Goal: Find specific page/section: Find specific page/section

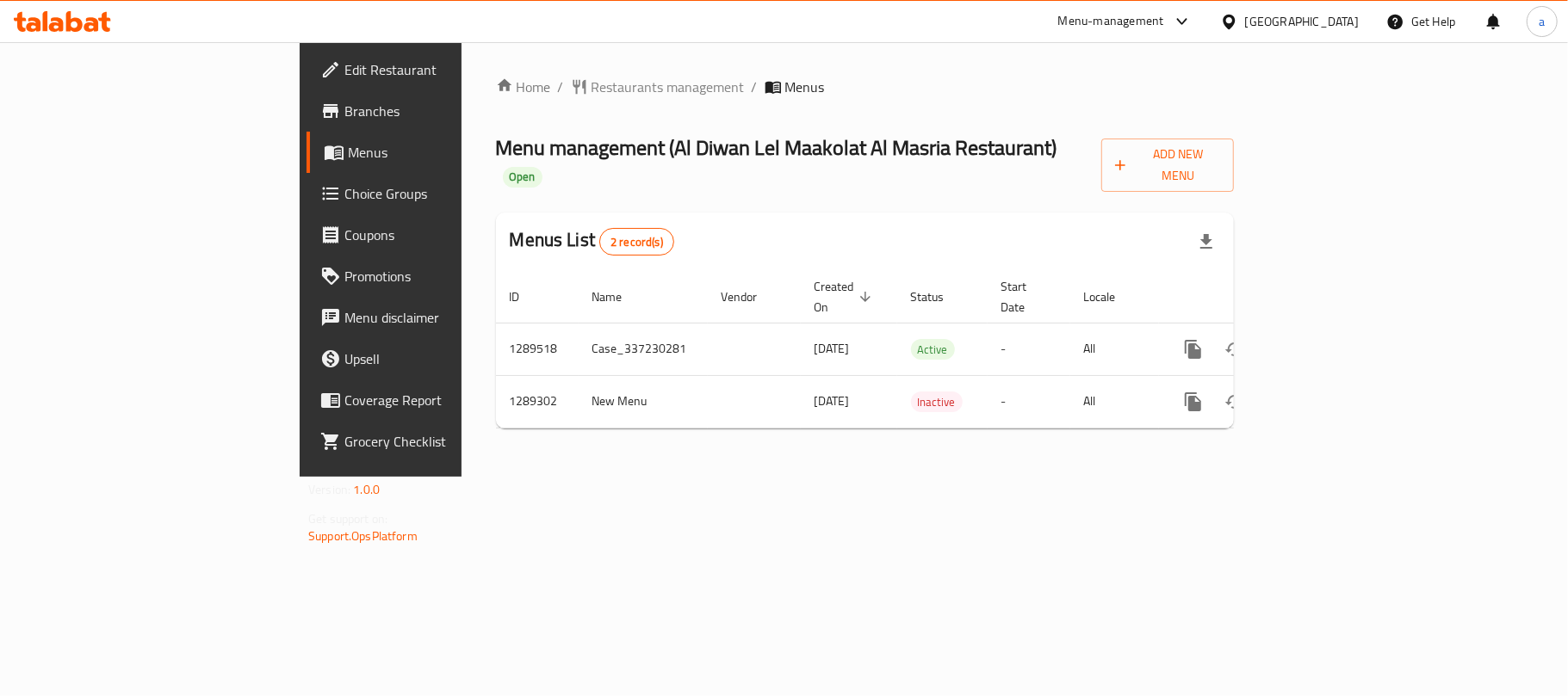
click at [88, 11] on icon at bounding box center [63, 21] width 98 height 21
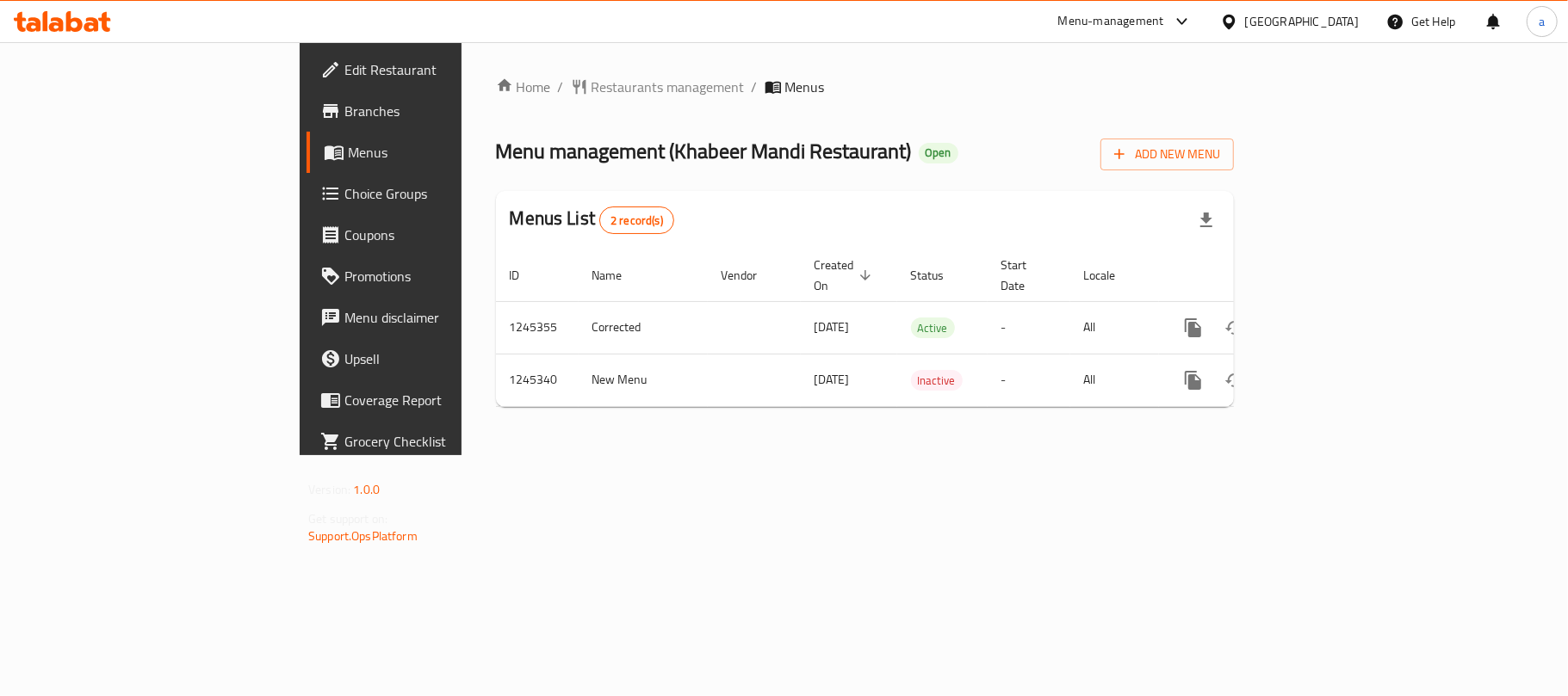
click at [74, 24] on icon at bounding box center [63, 21] width 98 height 21
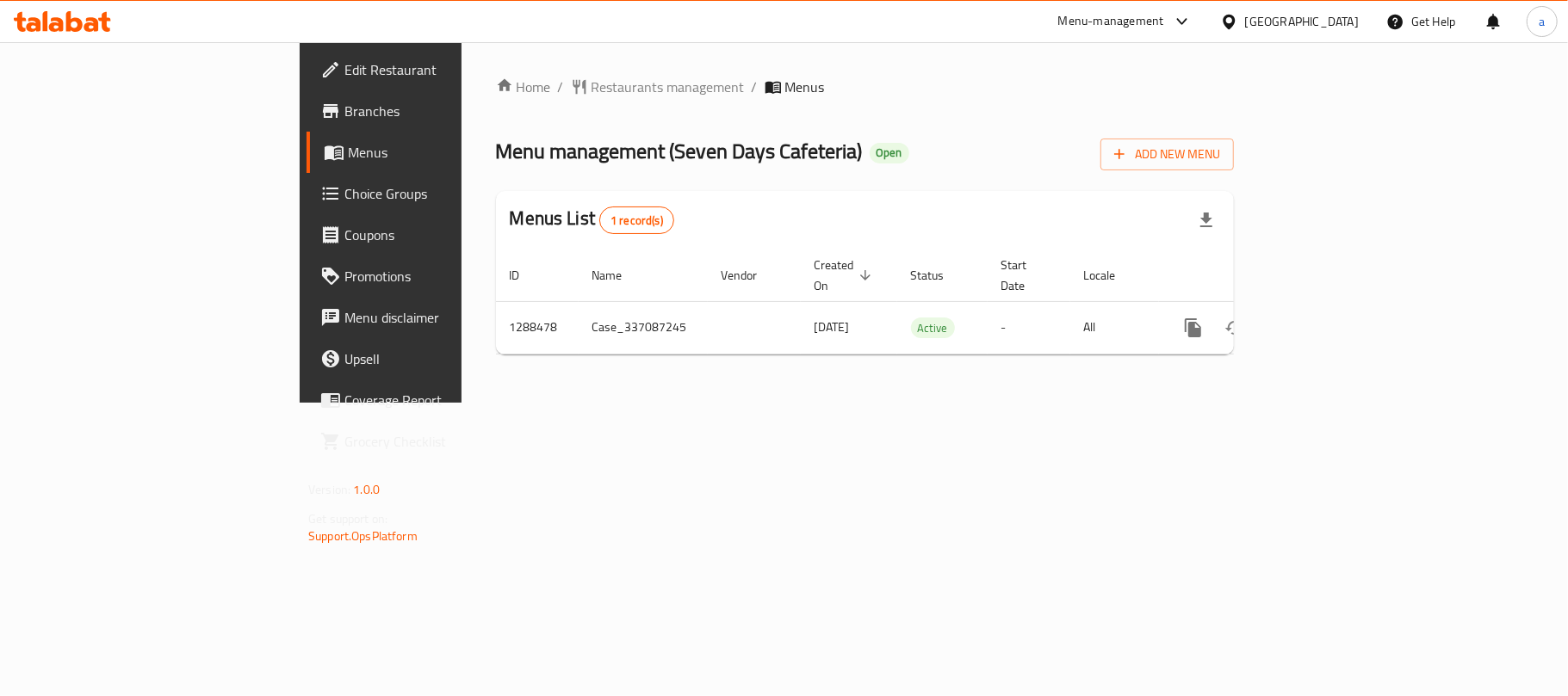
click at [74, 10] on div at bounding box center [63, 21] width 125 height 35
click at [73, 23] on icon at bounding box center [63, 21] width 98 height 21
